Goal: Task Accomplishment & Management: Manage account settings

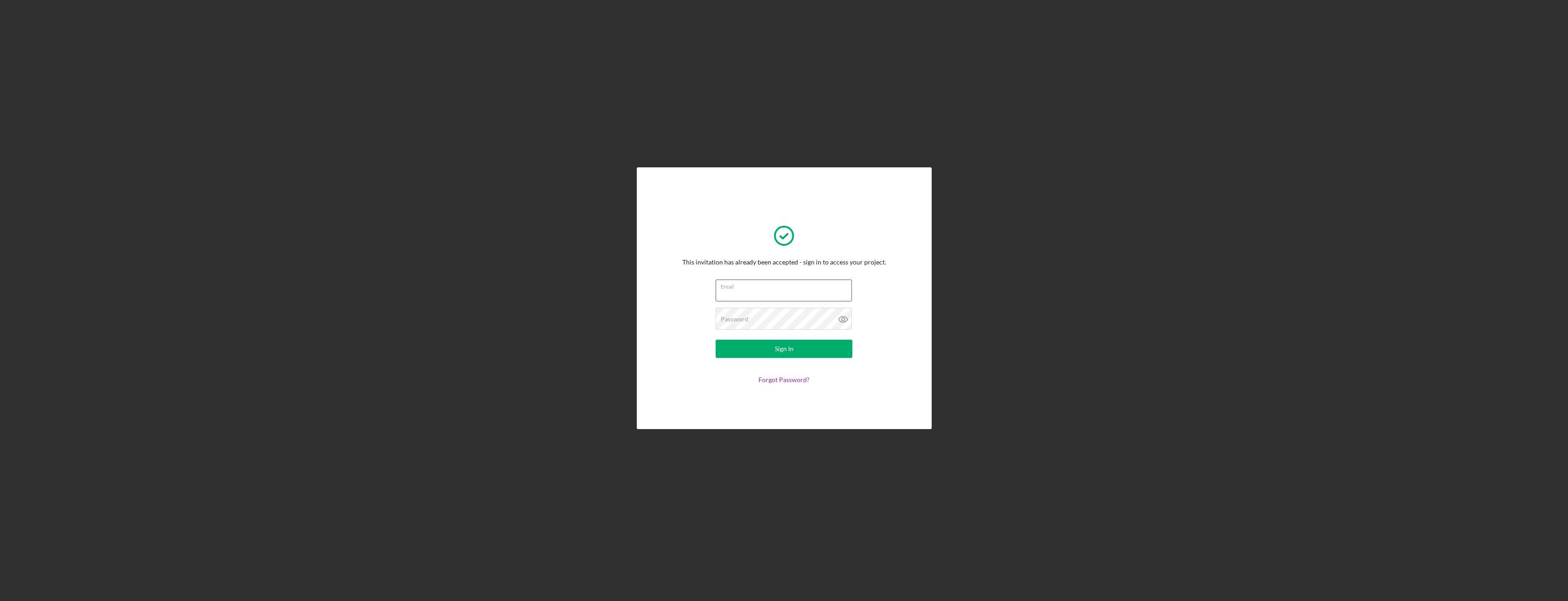
click at [756, 295] on input "Email" at bounding box center [784, 290] width 136 height 22
type input "jayson@crozetseafood.com"
click at [822, 318] on div "Password Required" at bounding box center [784, 319] width 136 height 23
click at [716, 339] on button "Sign In" at bounding box center [784, 348] width 136 height 18
click at [846, 318] on icon at bounding box center [844, 319] width 9 height 6
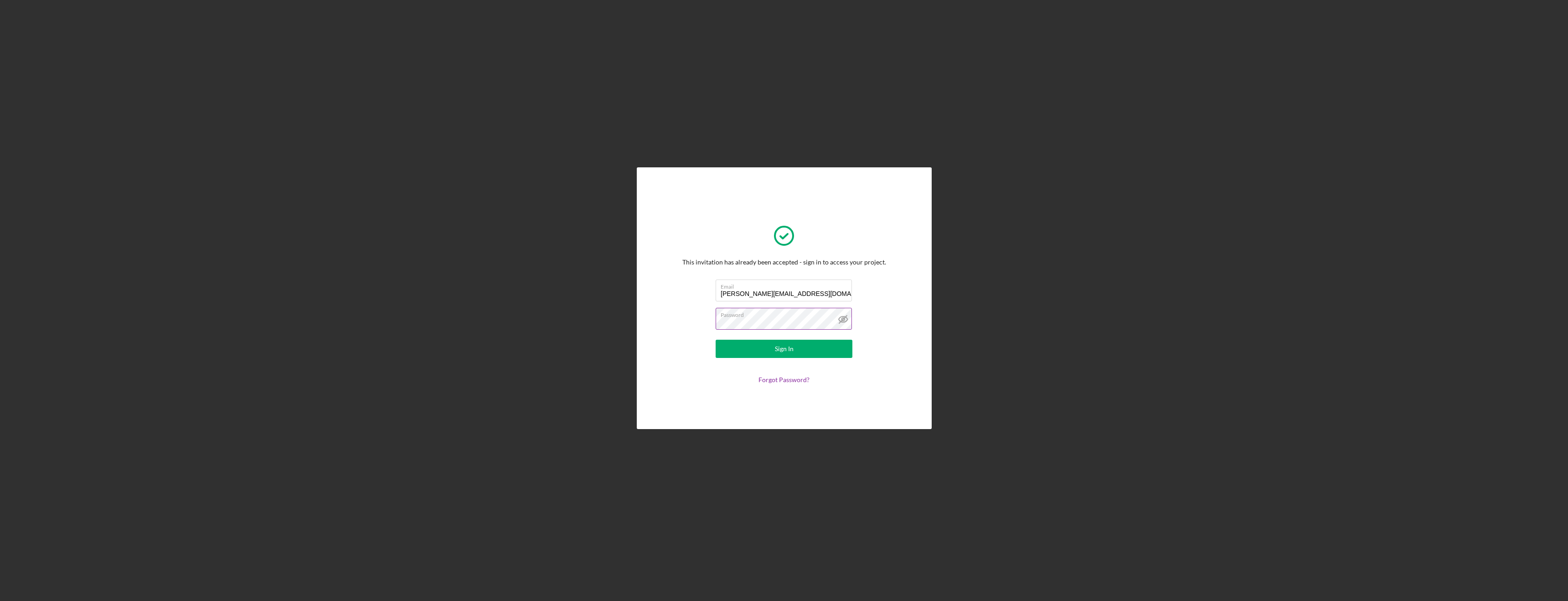
click at [771, 316] on label "Password" at bounding box center [787, 312] width 131 height 10
click at [686, 321] on div "This invitation has already been accepted - sign in to access your project. Ema…" at bounding box center [784, 297] width 204 height 171
click at [716, 339] on button "Sign In" at bounding box center [784, 348] width 136 height 18
click at [775, 377] on link "Forgot Password?" at bounding box center [784, 379] width 51 height 8
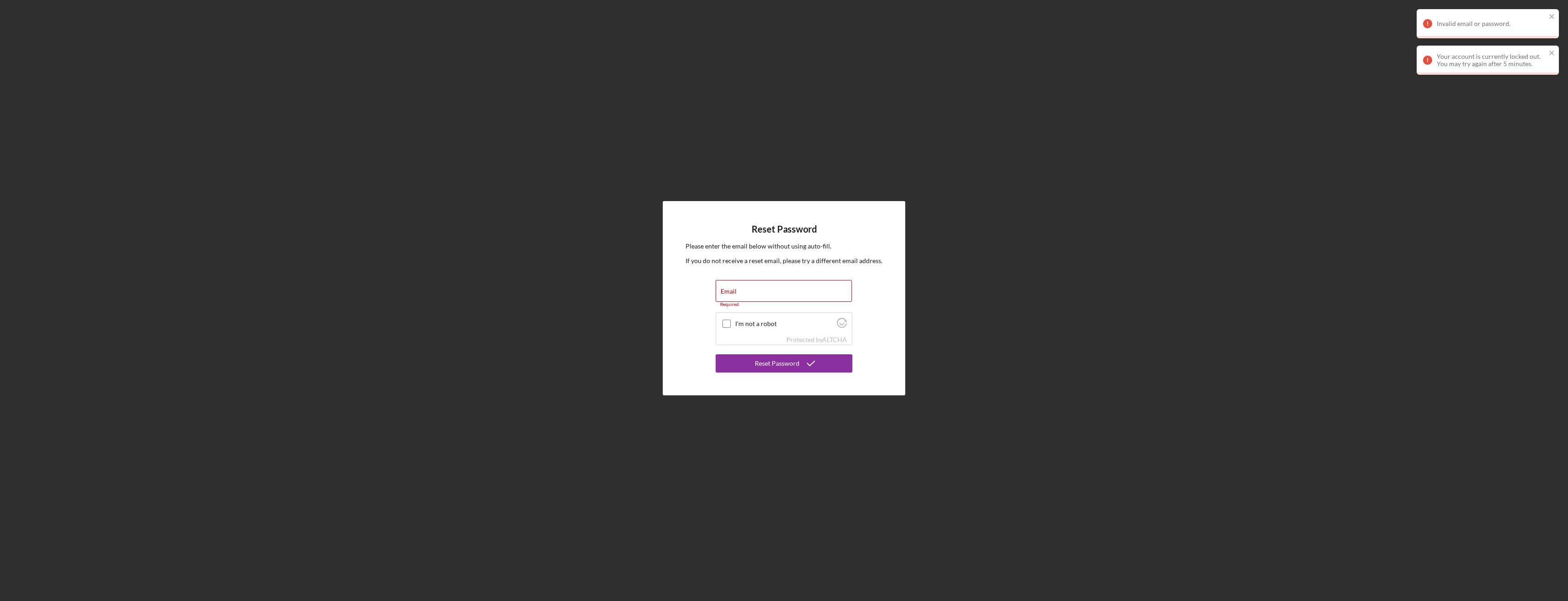
click at [735, 305] on form "Email Required I'm not a robot Protected by ALTCHA Required Reset Password" at bounding box center [784, 326] width 136 height 93
click at [749, 295] on input "Email" at bounding box center [784, 290] width 136 height 22
type input "jayson@crozetseafood.com"
click at [727, 317] on input "I'm not a robot" at bounding box center [726, 318] width 8 height 8
checkbox input "true"
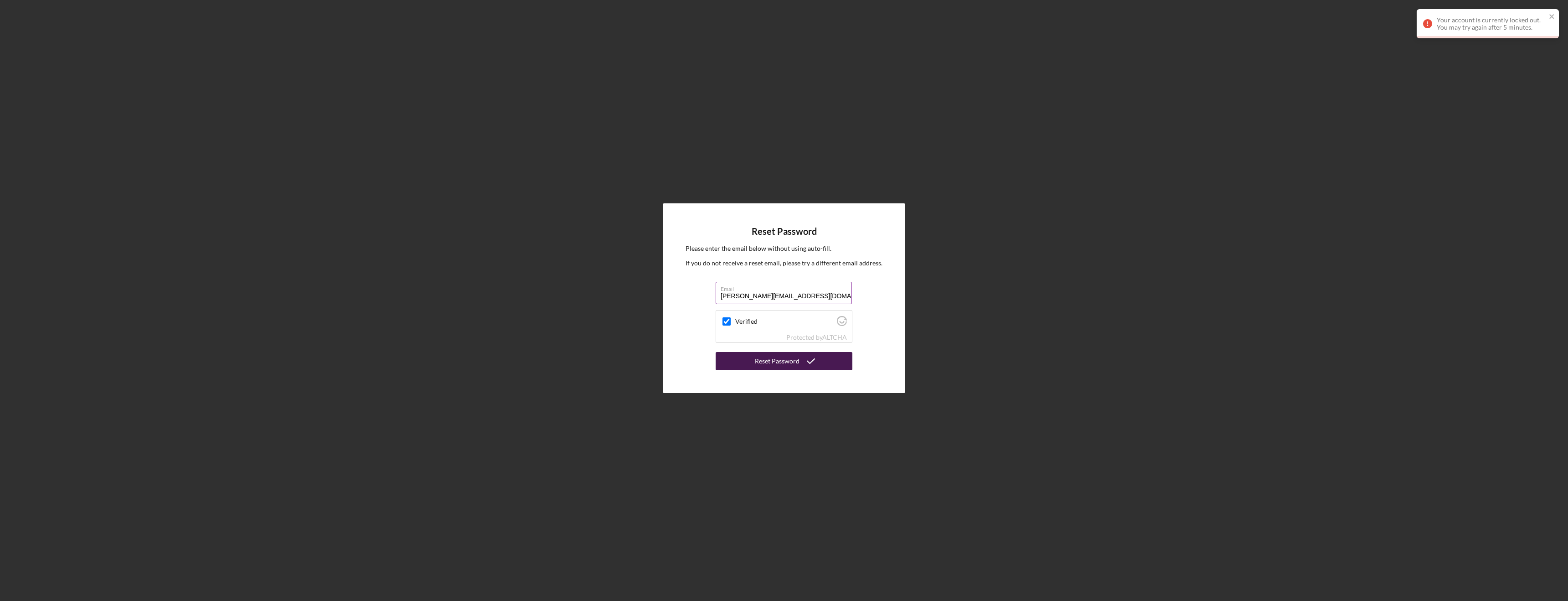
click at [795, 365] on div "Reset Password" at bounding box center [777, 360] width 45 height 18
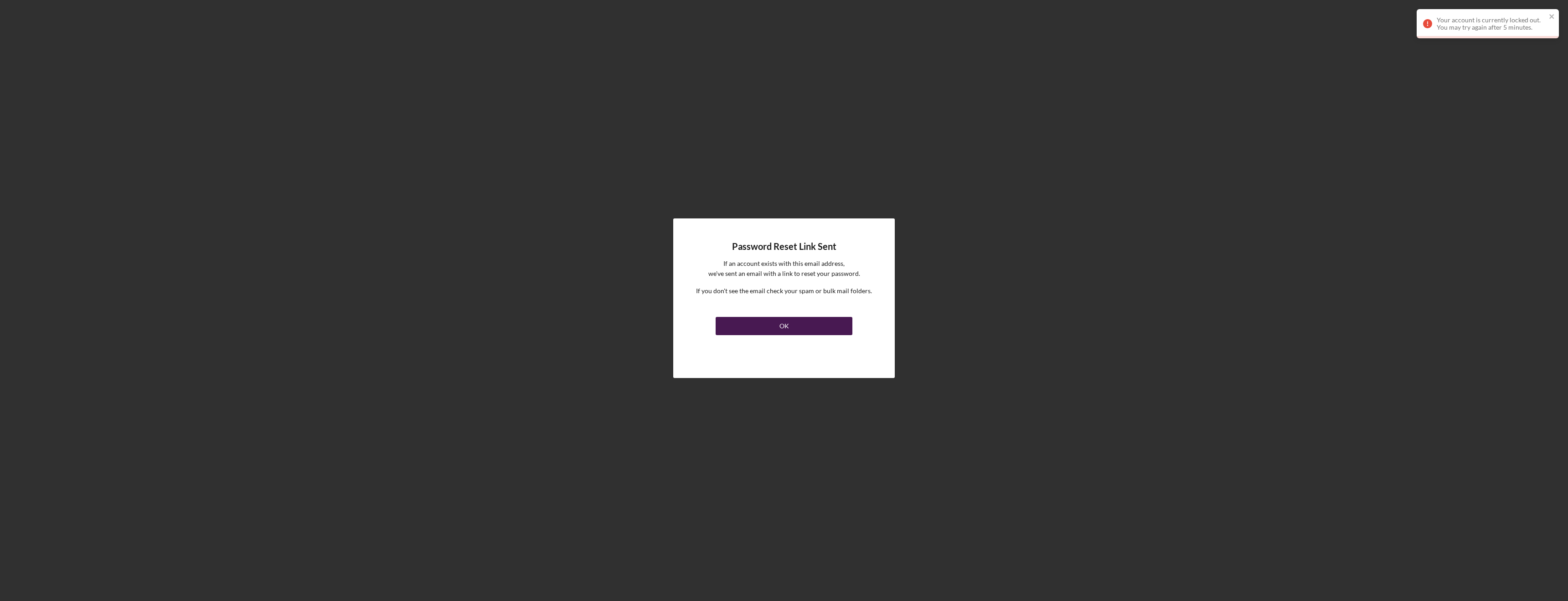
click at [786, 325] on div "OK" at bounding box center [784, 325] width 10 height 18
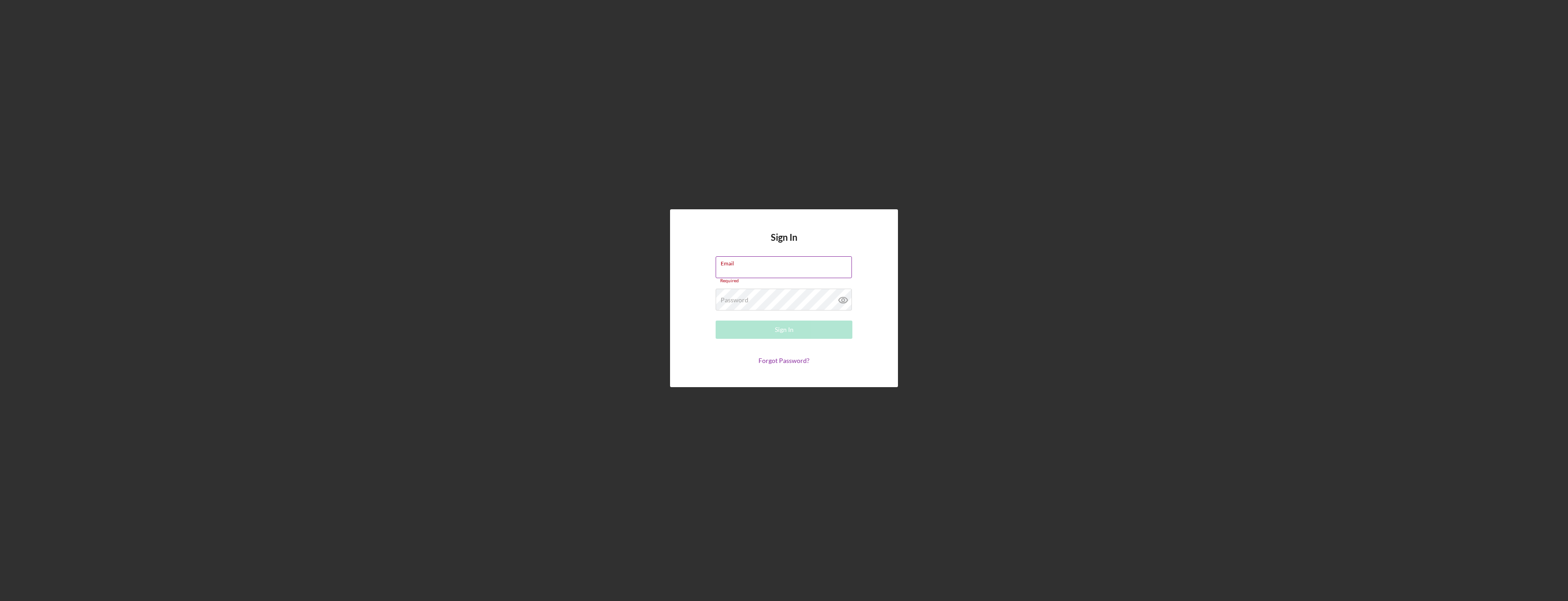
click at [748, 271] on input "Email" at bounding box center [784, 267] width 136 height 22
type input "jayson@crozetseafood.com"
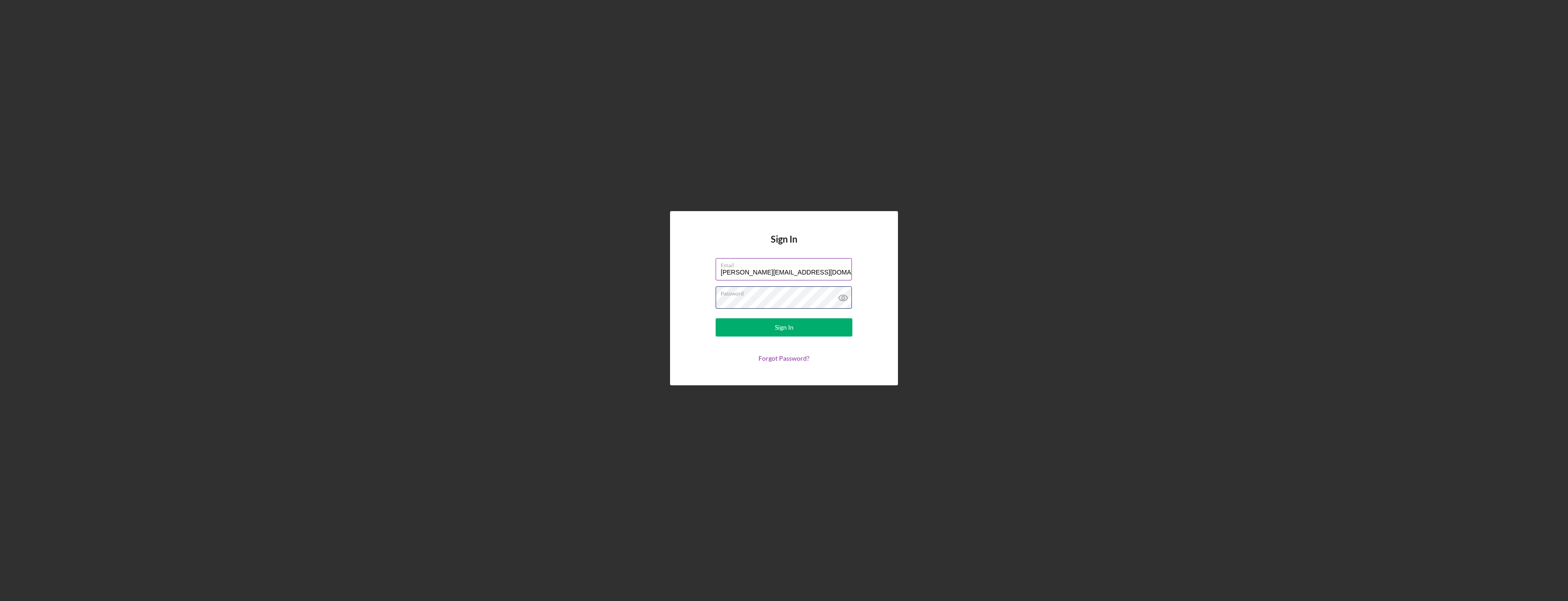
click at [716, 318] on button "Sign In" at bounding box center [784, 327] width 136 height 18
click at [846, 298] on icon at bounding box center [844, 297] width 23 height 23
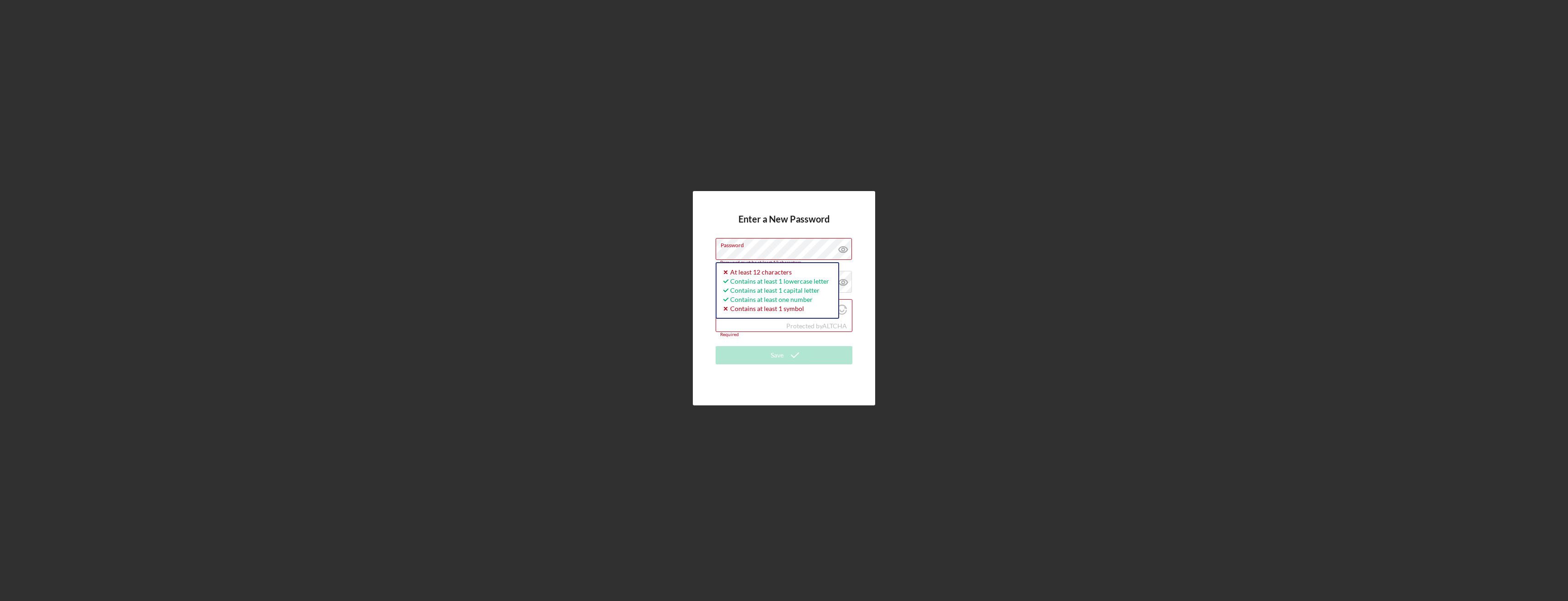
click at [687, 248] on div "Enter a New Password Password Password must be at least 12 characters. Icon/ico…" at bounding box center [784, 297] width 1559 height 596
click at [705, 249] on div "Enter a New Password Password Password must be at least 12 characters. Icon/ico…" at bounding box center [784, 297] width 182 height 214
click at [758, 224] on h4 "Enter a New Password" at bounding box center [784, 228] width 91 height 24
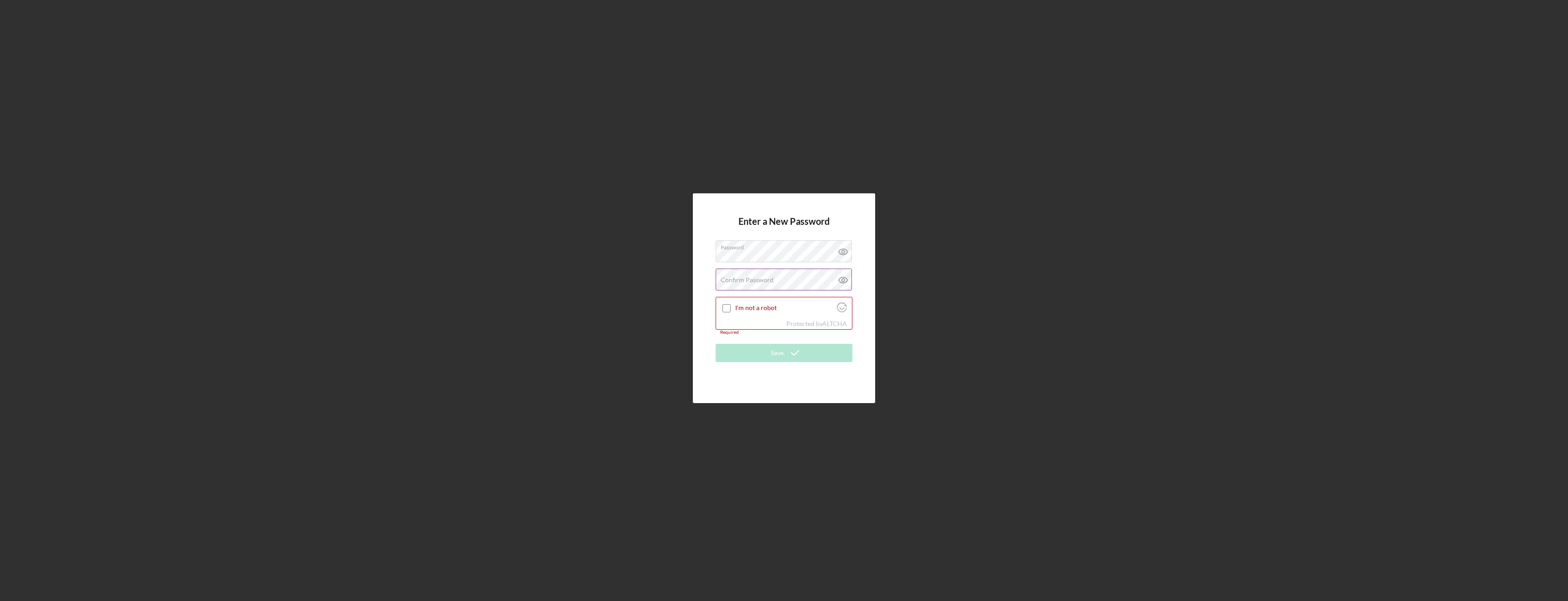
click at [760, 278] on label "Confirm Password" at bounding box center [747, 280] width 52 height 7
click at [725, 312] on div at bounding box center [726, 308] width 11 height 11
click at [725, 308] on input "I'm not a robot" at bounding box center [726, 307] width 8 height 8
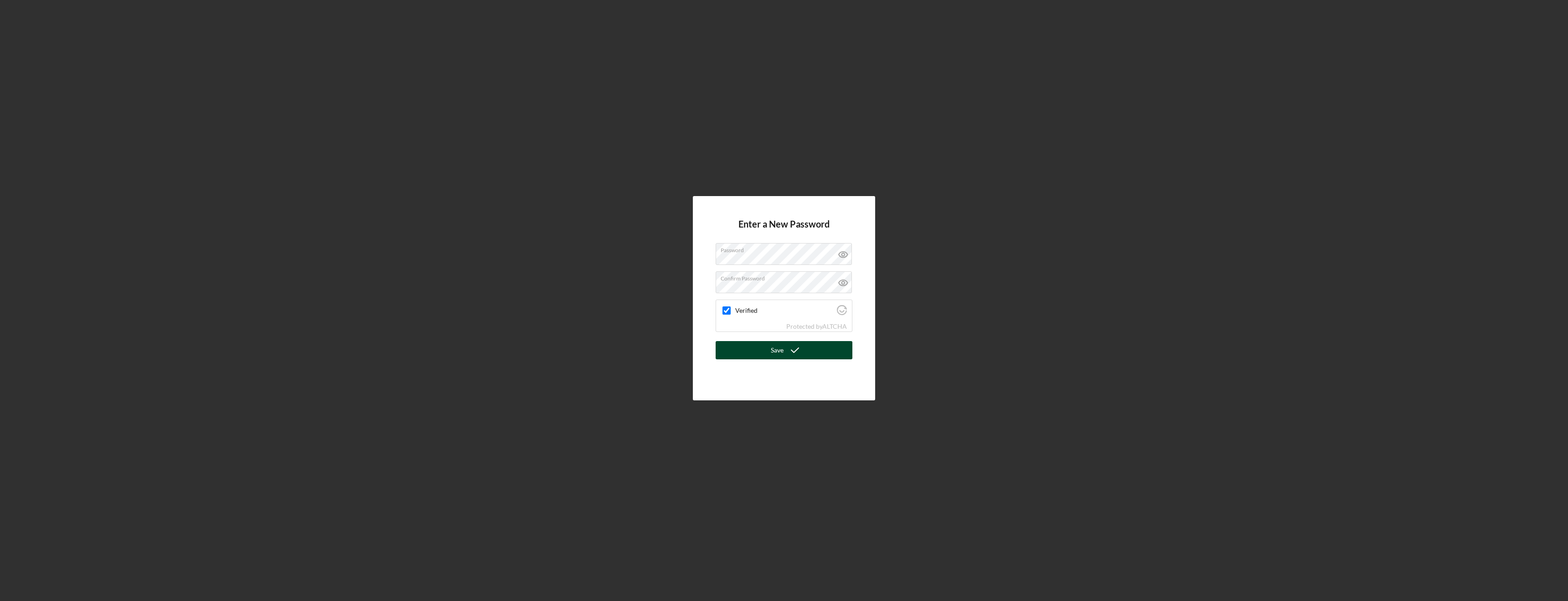
click at [783, 346] on div "Save" at bounding box center [777, 350] width 13 height 18
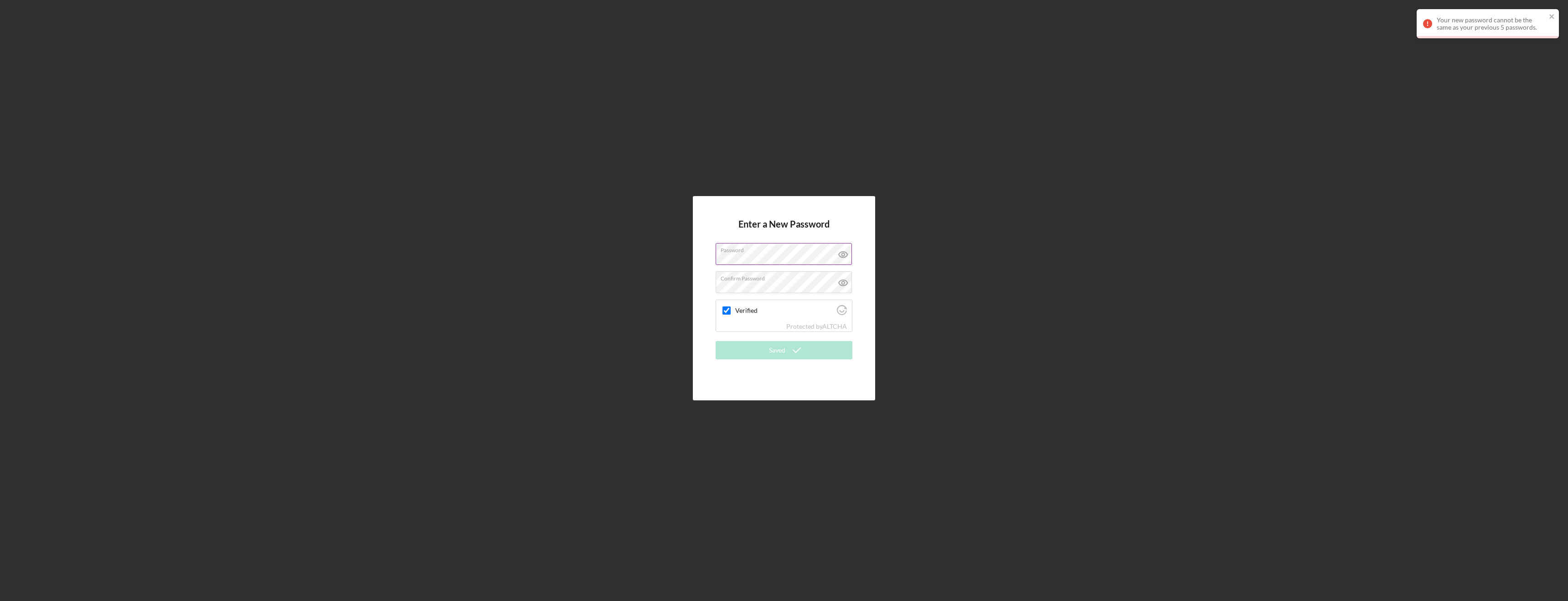
click at [846, 254] on icon at bounding box center [844, 255] width 23 height 23
drag, startPoint x: 806, startPoint y: 250, endPoint x: 695, endPoint y: 245, distance: 111.1
click at [695, 245] on div "Enter a New Password Password Confirm Password Verified Protected by ALTCHA Sav…" at bounding box center [784, 298] width 182 height 205
click at [715, 248] on div "Enter a New Password Password At least 12 characters Contains at least 1 lowerc…" at bounding box center [784, 298] width 182 height 205
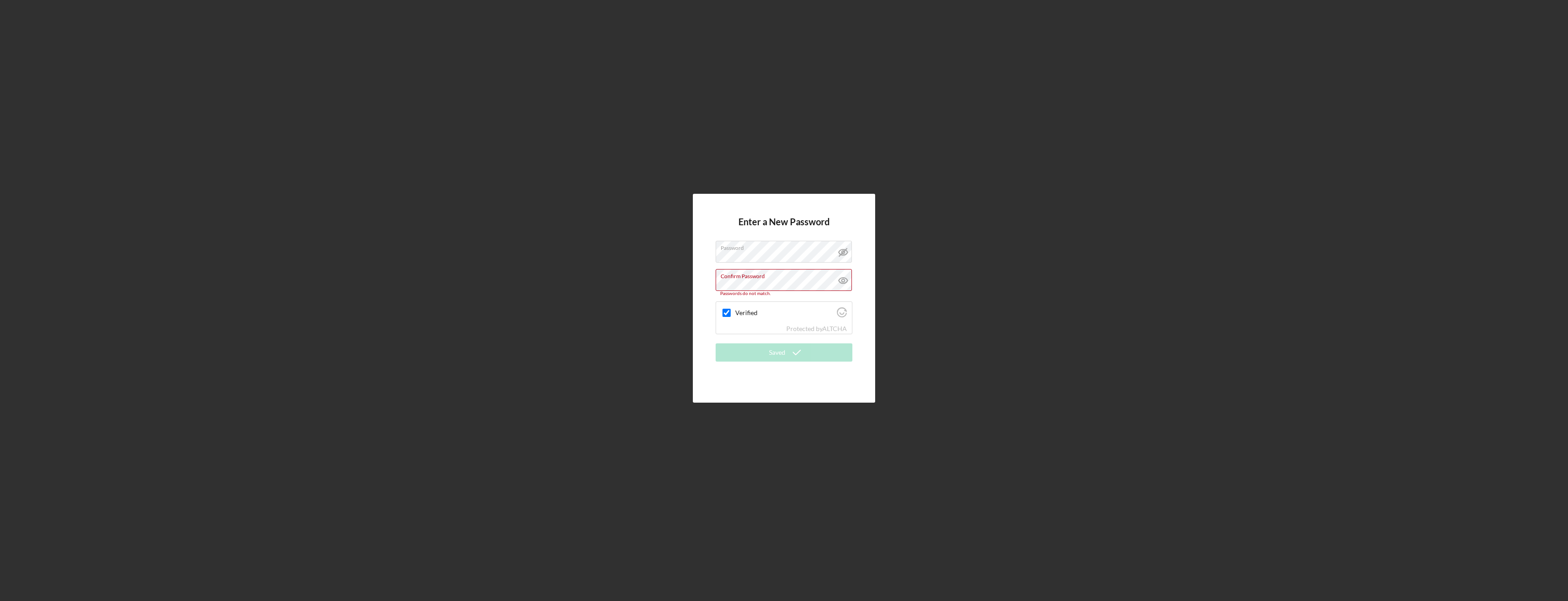
click at [704, 297] on div "Enter a New Password Password Confirm Password Passwords do not match. Verified…" at bounding box center [784, 297] width 182 height 209
click at [700, 278] on div "Enter a New Password Password Confirm Password Passwords do not match. Verified…" at bounding box center [784, 297] width 182 height 209
click at [808, 366] on form "Enter a New Password Password Confirm Password Verified Protected by ALTCHA Sav…" at bounding box center [784, 298] width 136 height 159
click at [845, 280] on icon at bounding box center [844, 283] width 9 height 6
click at [858, 294] on div "Enter a New Password Password Confirm Password Verified Protected by ALTCHA Sav…" at bounding box center [784, 298] width 182 height 205
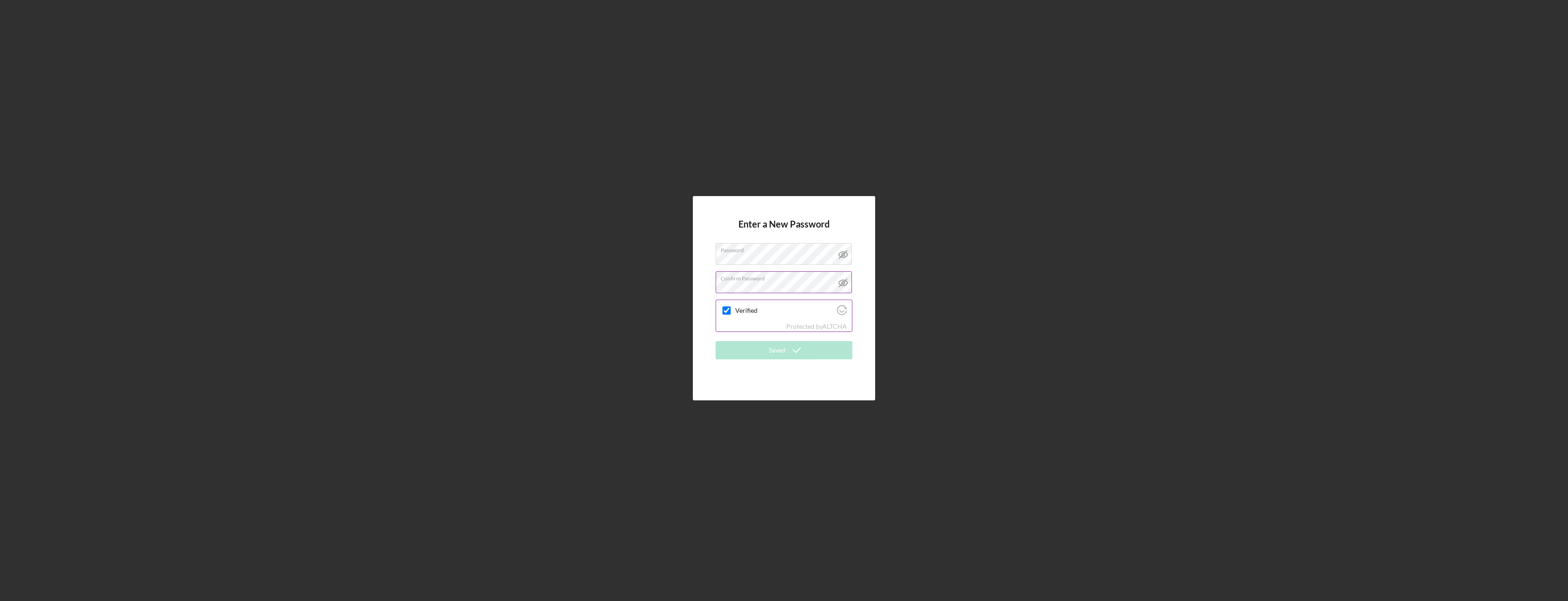
click at [729, 312] on input "Verified" at bounding box center [726, 310] width 8 height 8
click at [729, 311] on input "Verified" at bounding box center [726, 310] width 8 height 8
checkbox input "true"
click at [844, 312] on icon "Visit Altcha.org" at bounding box center [842, 310] width 10 height 10
click at [846, 254] on icon at bounding box center [844, 255] width 23 height 23
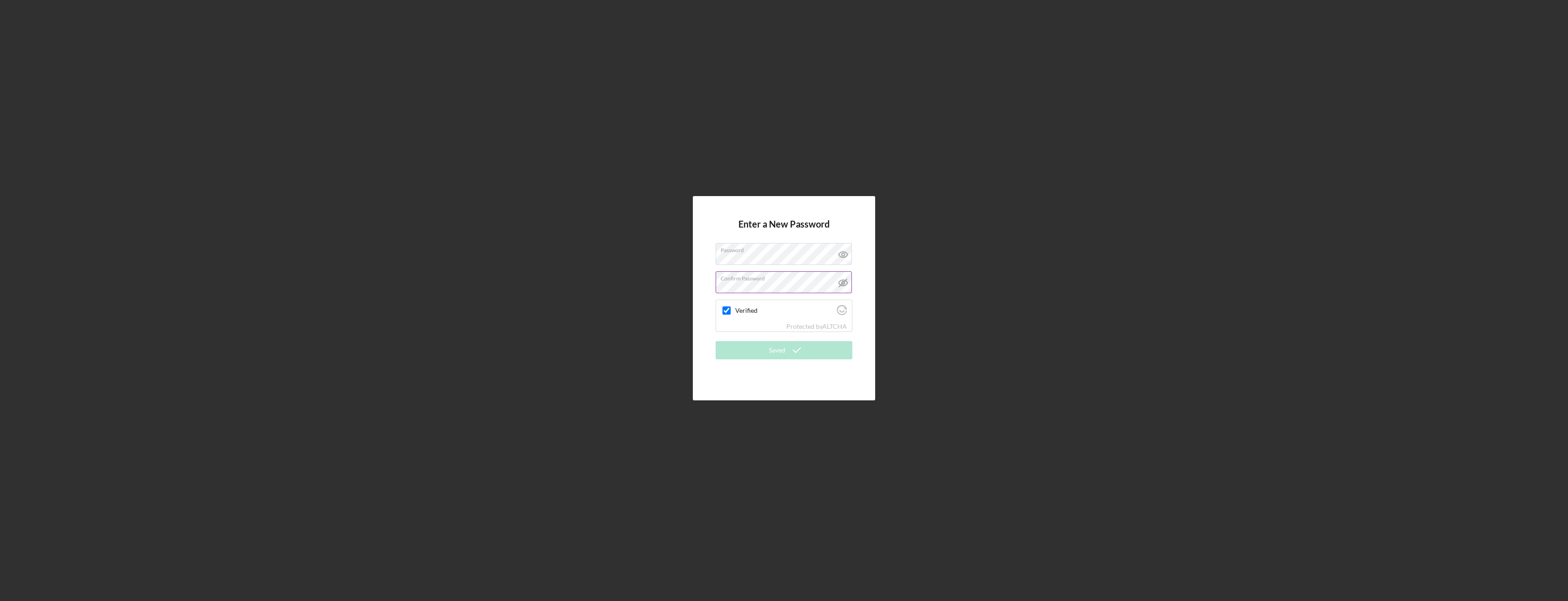
click at [843, 276] on icon at bounding box center [844, 283] width 23 height 23
click at [843, 282] on icon at bounding box center [844, 283] width 23 height 23
click at [844, 255] on icon at bounding box center [844, 255] width 23 height 23
